Goal: Task Accomplishment & Management: Manage account settings

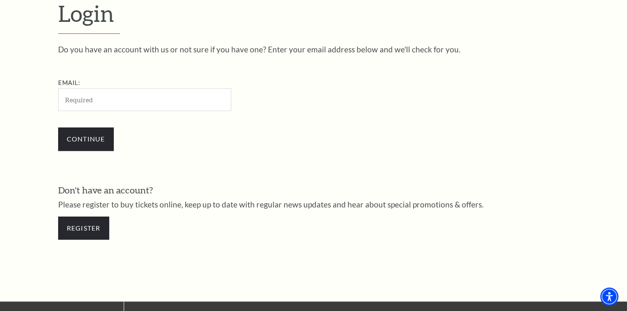
click at [188, 98] on input "Email:" at bounding box center [144, 99] width 173 height 23
type input "rsmall0425@aol.com"
click at [85, 142] on input "Continue" at bounding box center [86, 138] width 56 height 23
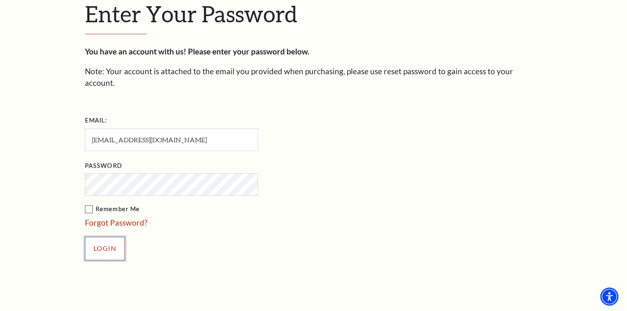
click at [116, 237] on input "Login" at bounding box center [105, 248] width 40 height 23
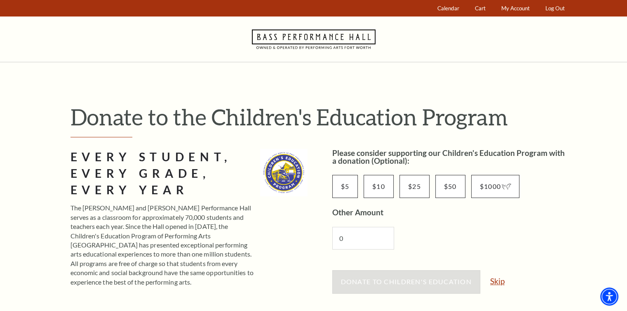
click at [497, 281] on link "Skip" at bounding box center [497, 281] width 14 height 8
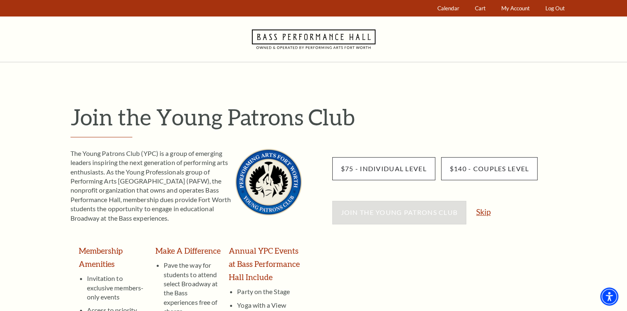
click at [480, 211] on link "Skip" at bounding box center [483, 212] width 14 height 8
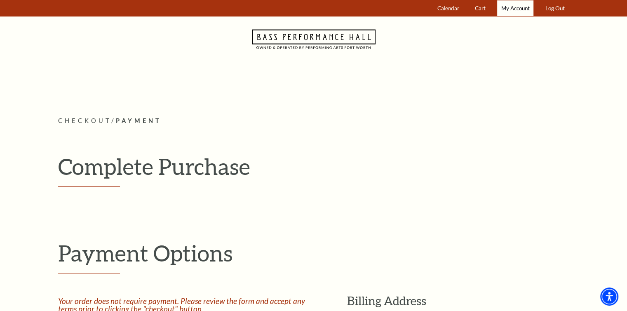
click at [510, 8] on span "My Account" at bounding box center [516, 8] width 28 height 7
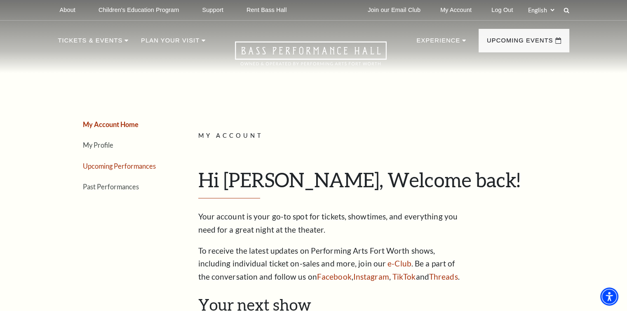
click at [139, 164] on link "Upcoming Performances" at bounding box center [119, 166] width 73 height 8
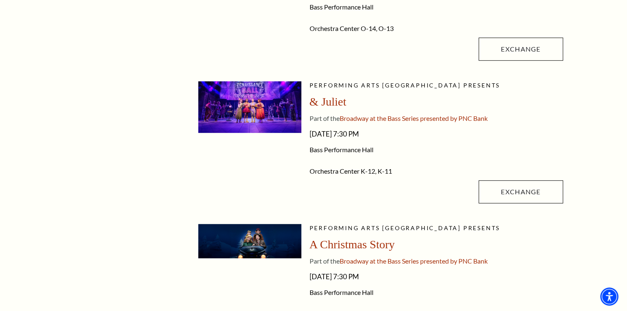
scroll to position [572, 0]
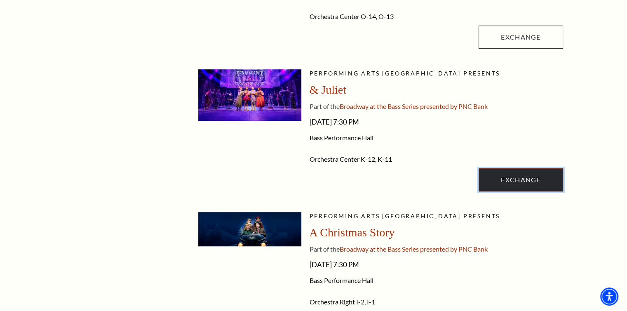
click at [518, 175] on link "Exchange" at bounding box center [521, 179] width 84 height 23
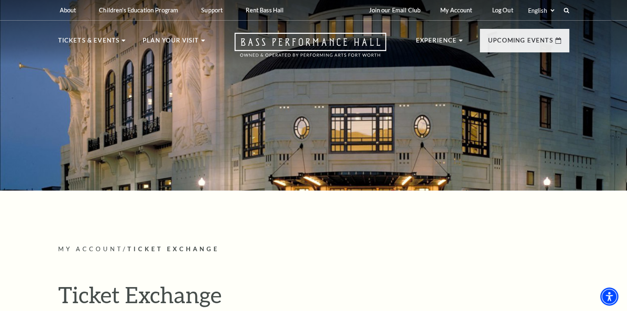
scroll to position [272, 0]
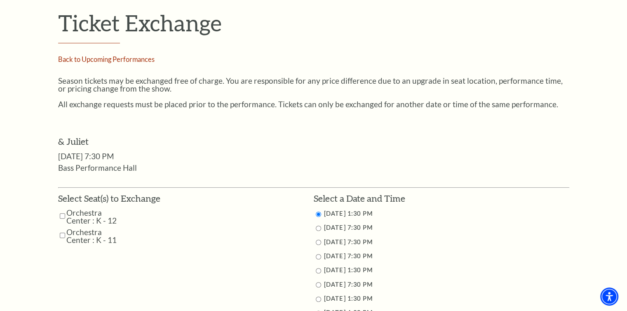
click at [62, 215] on input "Orchestra Center : K - 12" at bounding box center [62, 216] width 5 height 14
checkbox input "true"
click at [62, 236] on input "Orchestra Center : K - 11" at bounding box center [62, 235] width 5 height 14
checkbox input "true"
click at [319, 284] on input "11/15/2025 7:30 PM" at bounding box center [318, 284] width 5 height 5
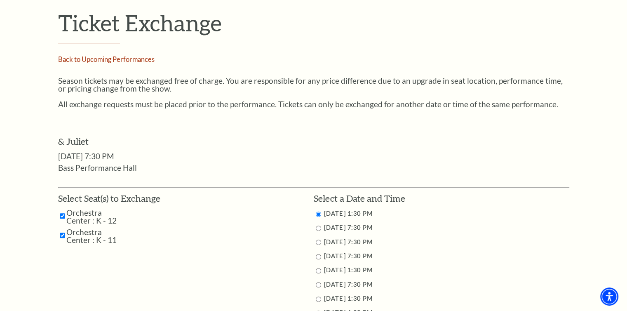
radio input "true"
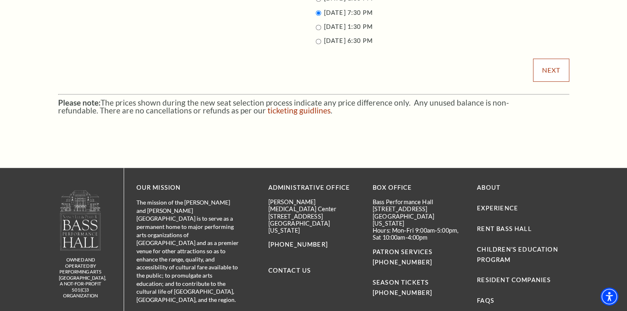
click at [551, 66] on input "Next" at bounding box center [551, 70] width 36 height 23
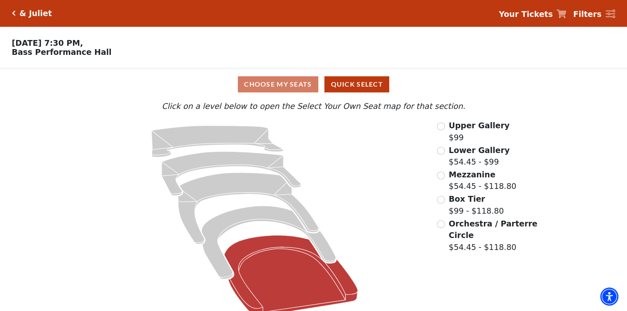
click at [284, 283] on icon at bounding box center [291, 275] width 134 height 81
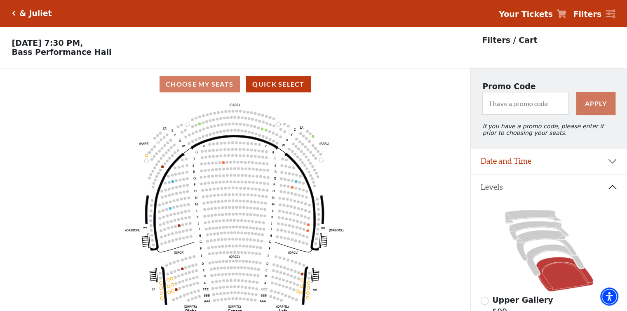
click at [12, 14] on icon "Click here to go back to filters" at bounding box center [14, 13] width 4 height 6
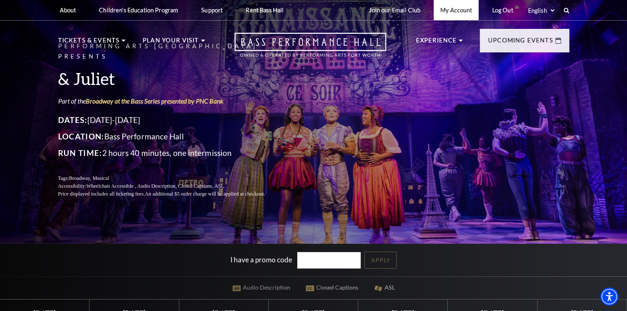
click at [457, 7] on link "My Account" at bounding box center [456, 10] width 45 height 20
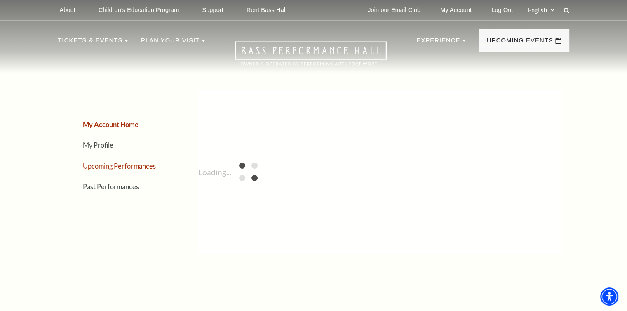
click at [116, 165] on link "Upcoming Performances" at bounding box center [119, 166] width 73 height 8
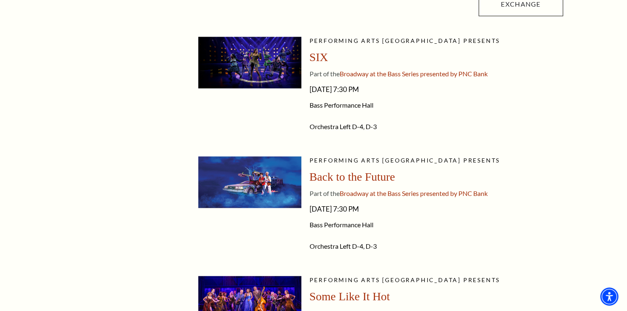
scroll to position [900, 0]
